Goal: Task Accomplishment & Management: Manage account settings

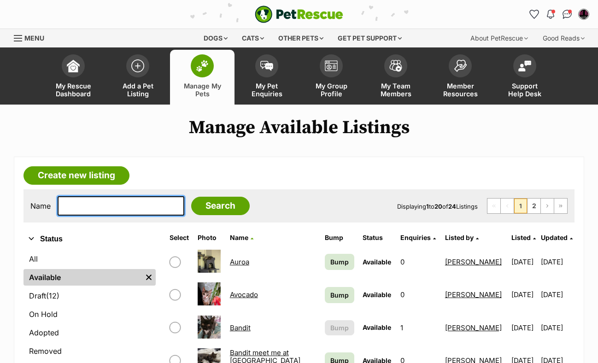
drag, startPoint x: 0, startPoint y: 0, endPoint x: 134, endPoint y: 210, distance: 249.0
click at [134, 210] on input "text" at bounding box center [121, 205] width 127 height 19
type input "gracie"
click at [191, 197] on input "Search" at bounding box center [220, 206] width 58 height 18
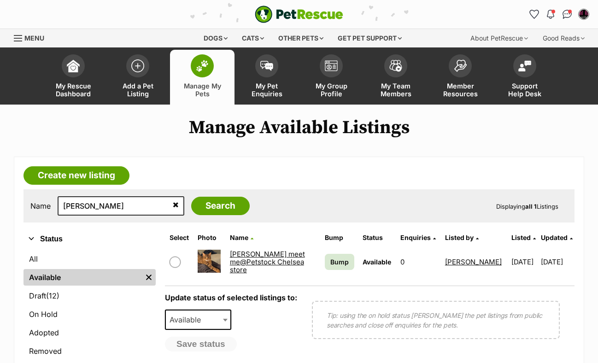
click at [243, 254] on link "[PERSON_NAME] meet me@Petstock Chelsea store" at bounding box center [267, 262] width 75 height 25
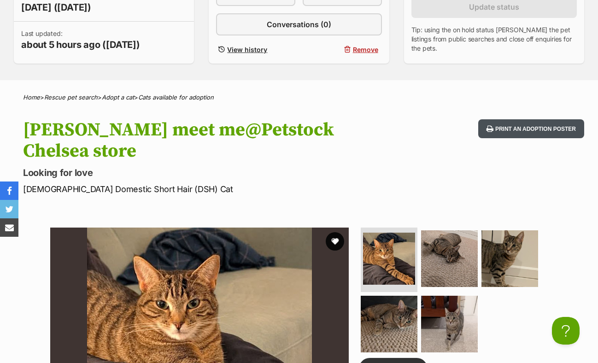
click at [512, 130] on button "Print an adoption poster" at bounding box center [531, 128] width 106 height 19
